Goal: Task Accomplishment & Management: Use online tool/utility

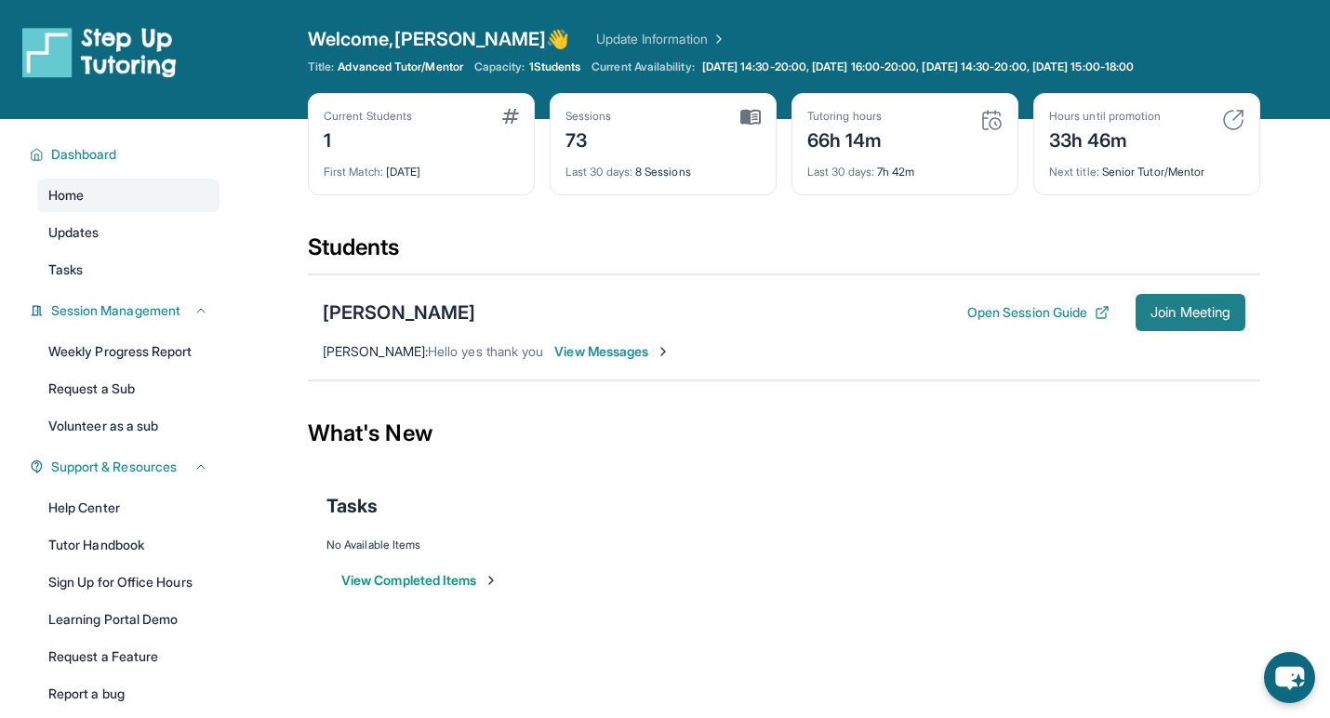
click at [1151, 314] on span "Join Meeting" at bounding box center [1191, 312] width 80 height 11
